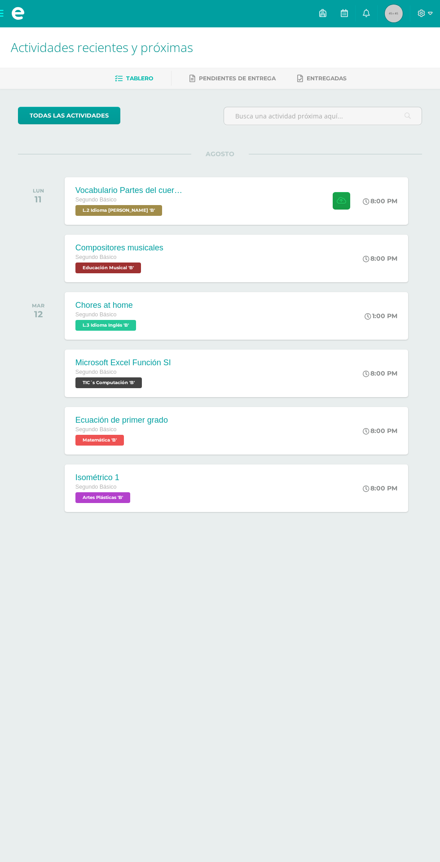
click at [348, 13] on icon at bounding box center [344, 13] width 7 height 8
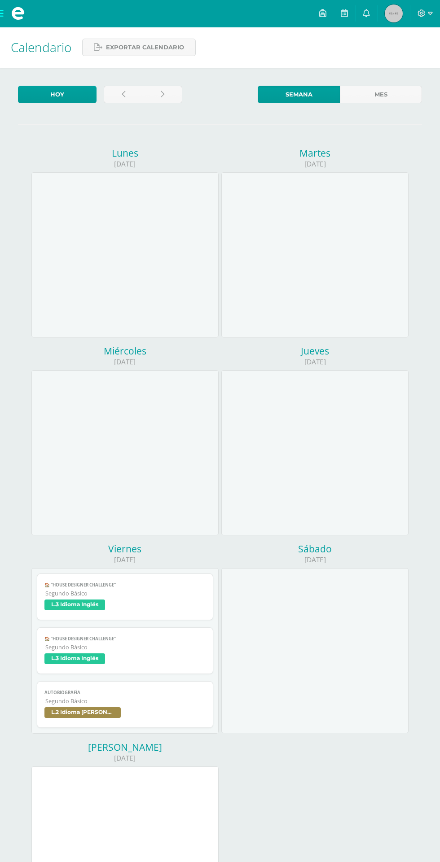
click at [425, 17] on span at bounding box center [424, 14] width 15 height 10
click at [412, 62] on span "Cerrar sesión" at bounding box center [401, 61] width 40 height 9
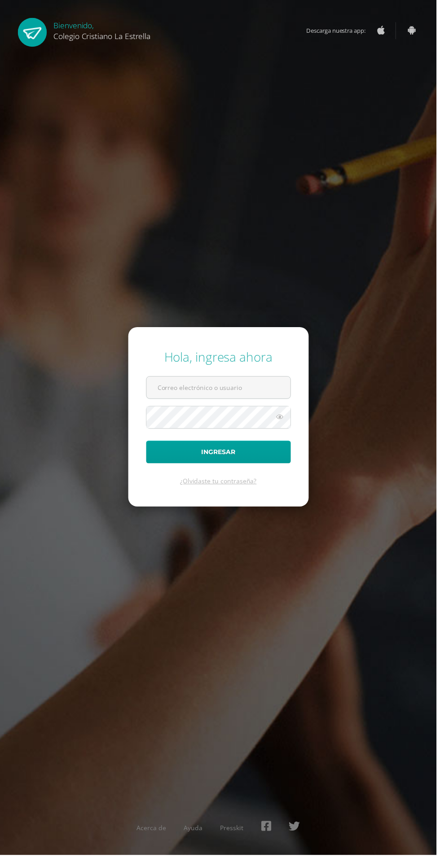
click at [237, 402] on input "text" at bounding box center [220, 391] width 145 height 22
type input "2021328@laestrella.edu.gt"
click at [147, 444] on button "Ingresar" at bounding box center [220, 455] width 146 height 23
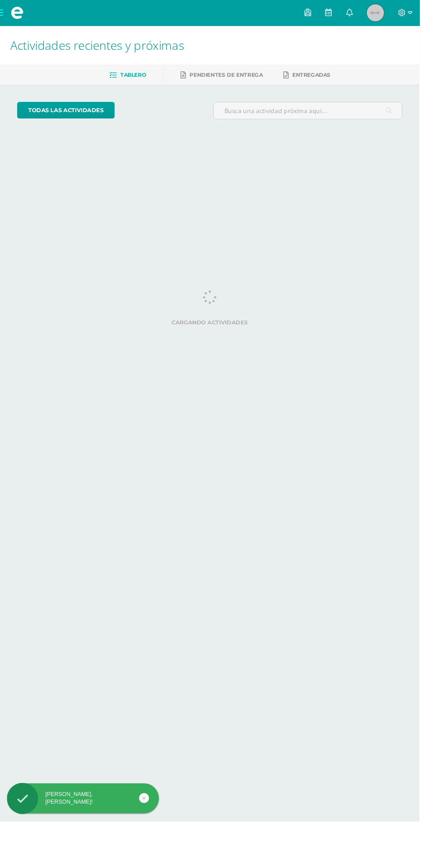
click at [355, 25] on link at bounding box center [344, 13] width 22 height 27
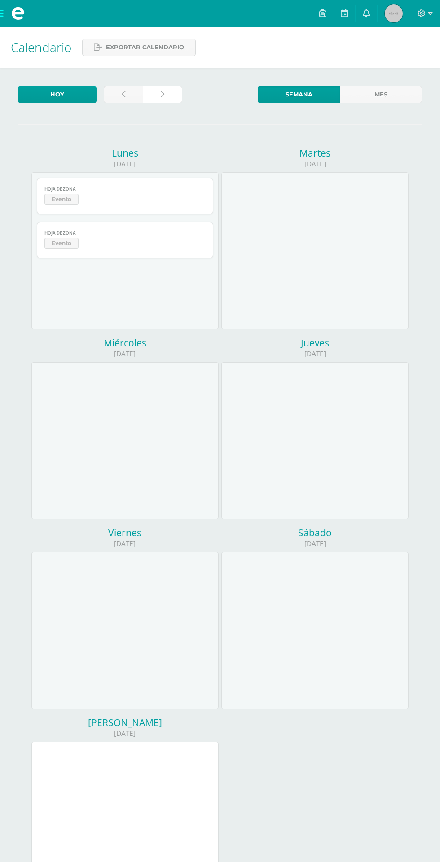
click at [179, 94] on link at bounding box center [162, 95] width 39 height 18
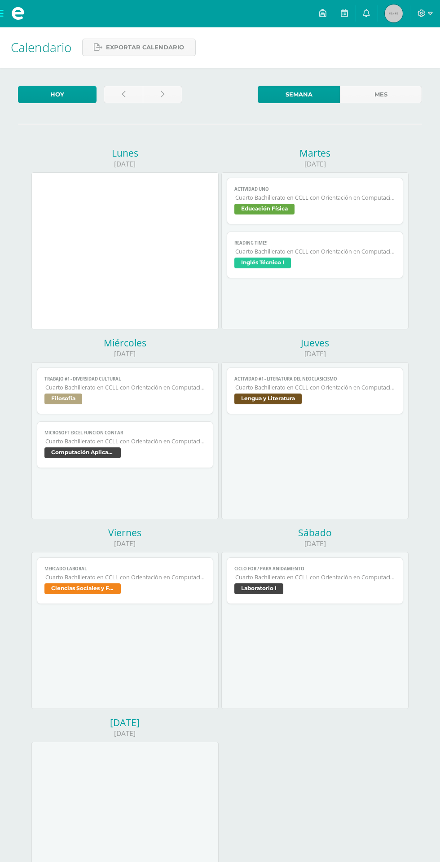
click at [384, 258] on span "Inglés Técnico I" at bounding box center [314, 264] width 161 height 13
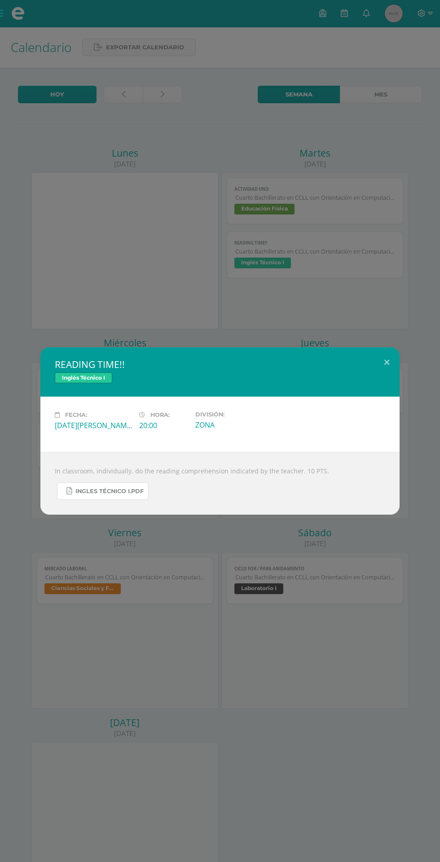
click at [103, 491] on span "INGLES TÉCNICO I.pdf" at bounding box center [109, 491] width 68 height 7
click at [386, 363] on button at bounding box center [387, 362] width 26 height 31
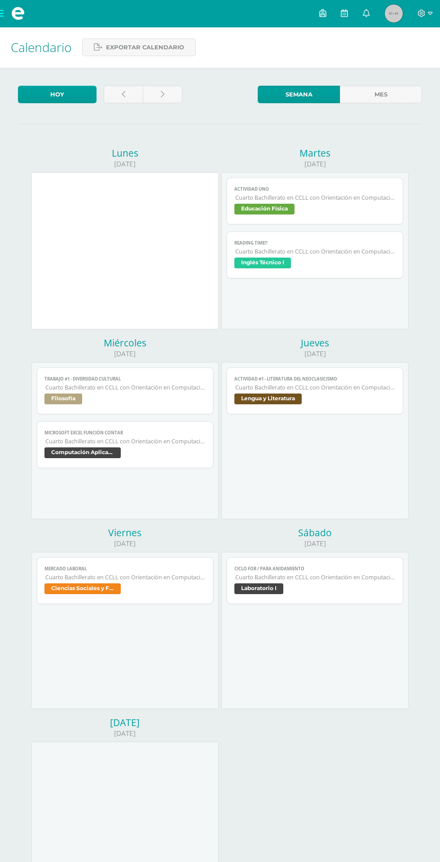
click at [86, 433] on span "Microsoft Excel Función Contar" at bounding box center [124, 433] width 161 height 6
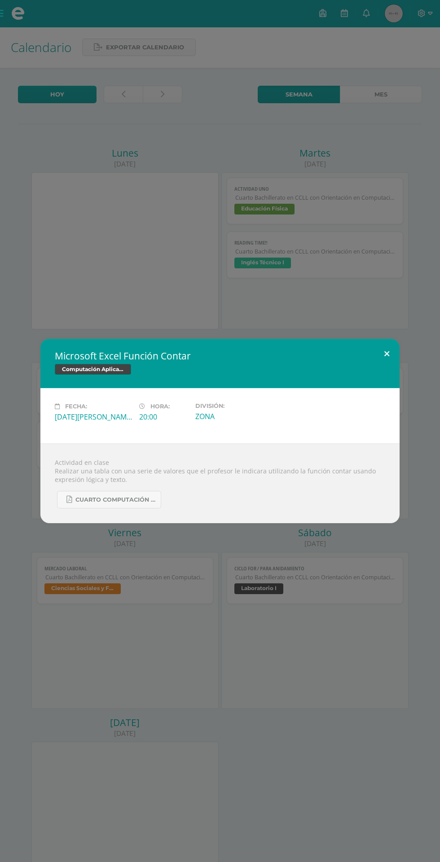
click at [386, 354] on button at bounding box center [387, 354] width 26 height 31
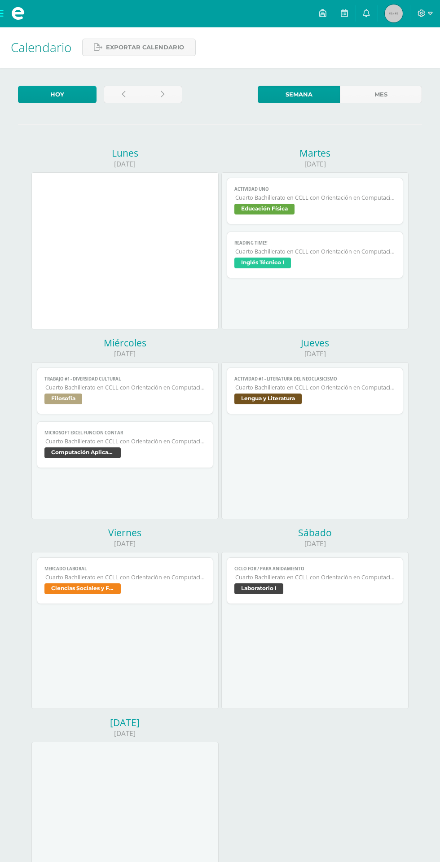
scroll to position [6, 0]
